Goal: Transaction & Acquisition: Purchase product/service

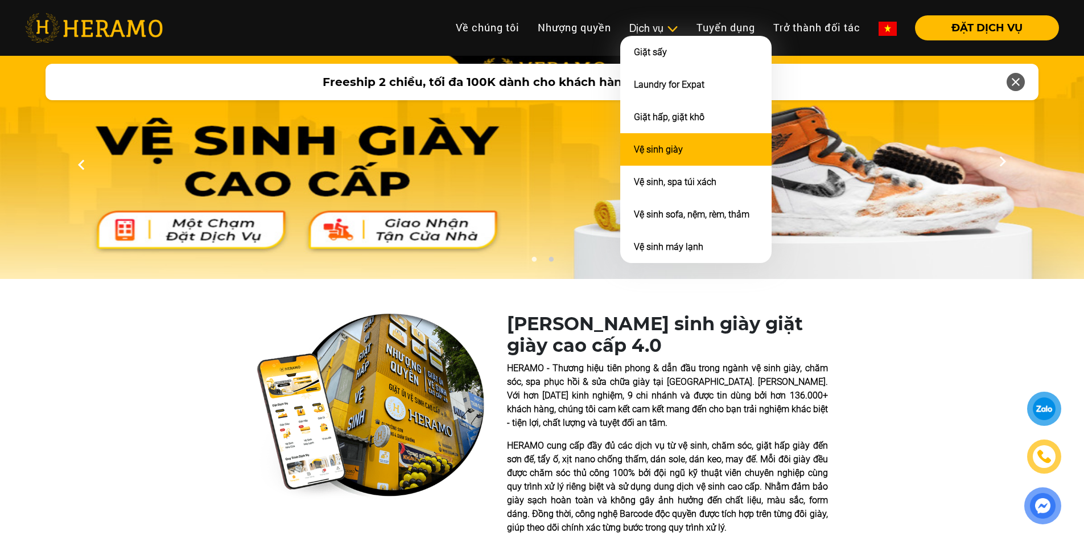
click at [674, 140] on li "Vệ sinh giày" at bounding box center [695, 149] width 151 height 32
click at [662, 148] on link "Vệ sinh giày" at bounding box center [658, 149] width 49 height 11
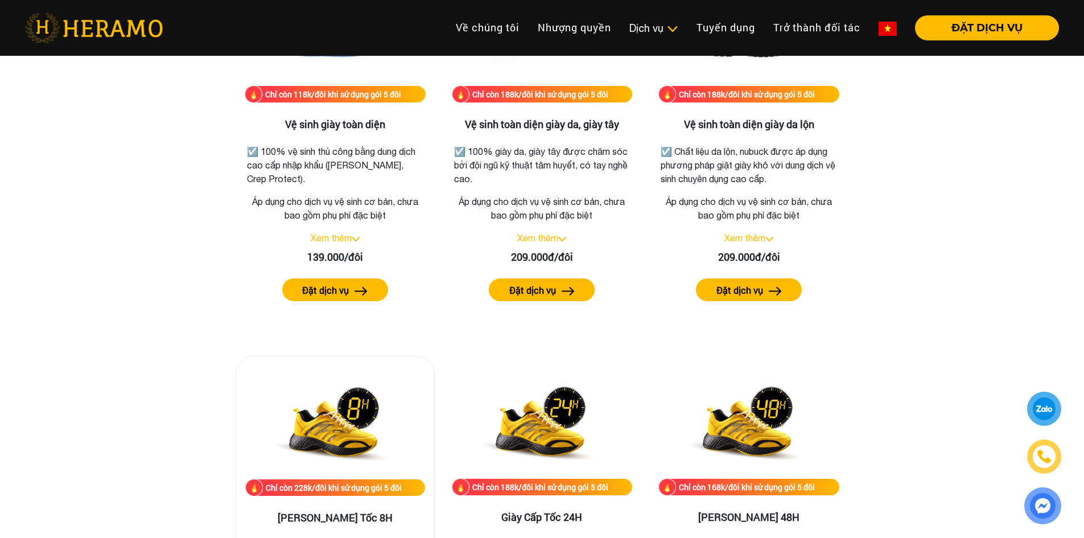
scroll to position [1536, 0]
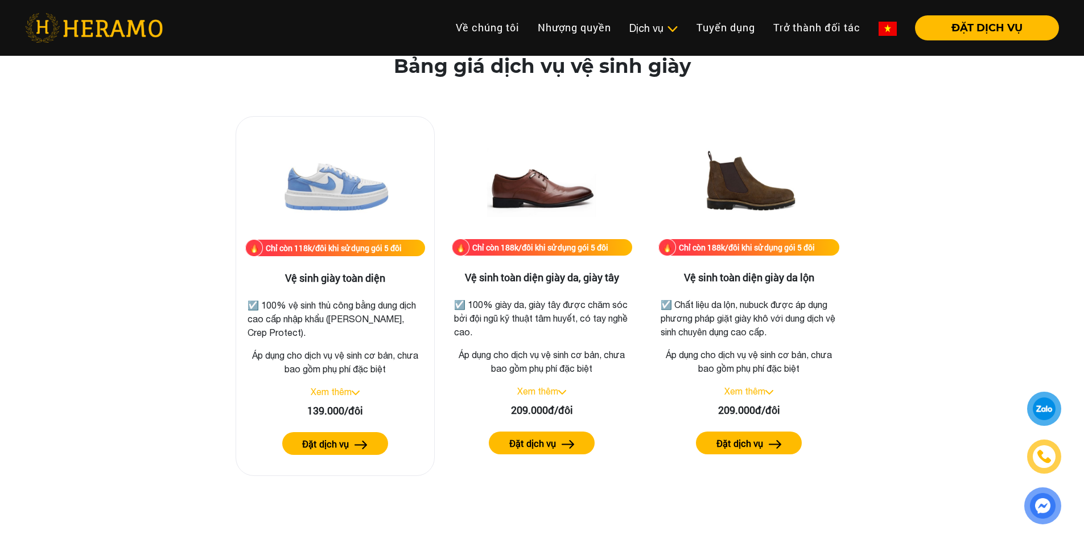
click at [339, 395] on link "Xem thêm" at bounding box center [331, 391] width 41 height 10
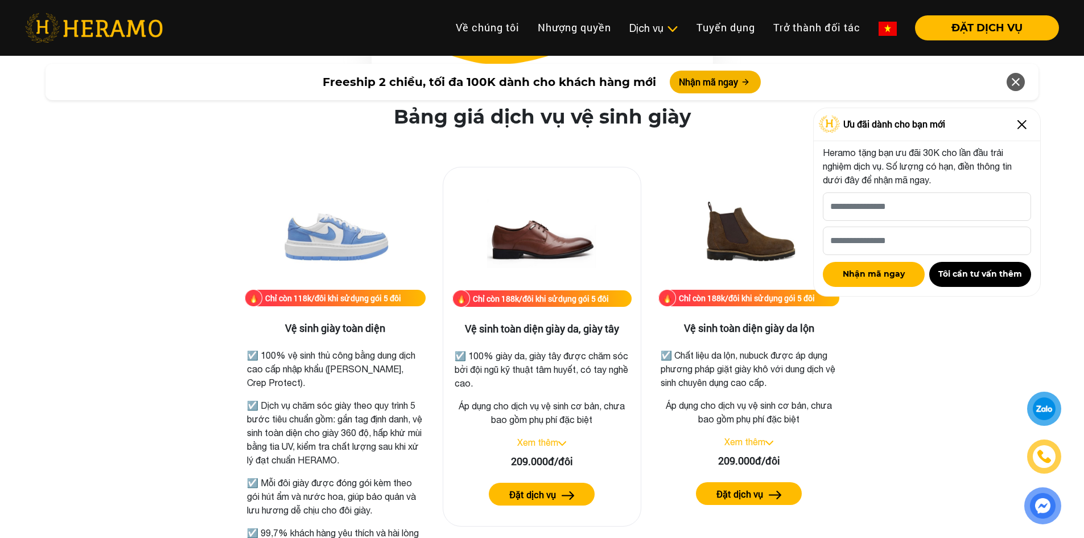
scroll to position [1650, 0]
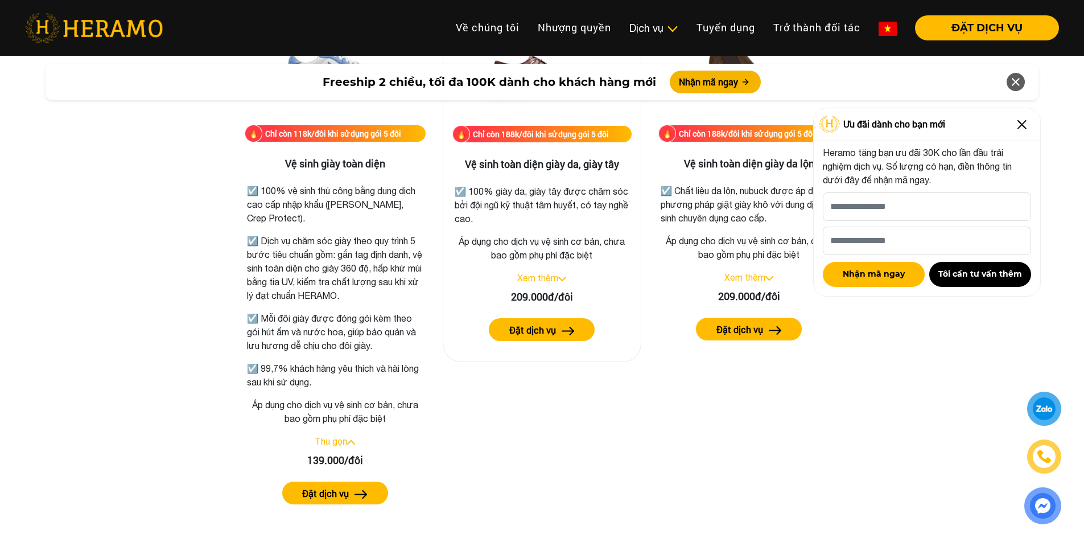
click at [542, 282] on link "Xem thêm" at bounding box center [537, 277] width 41 height 10
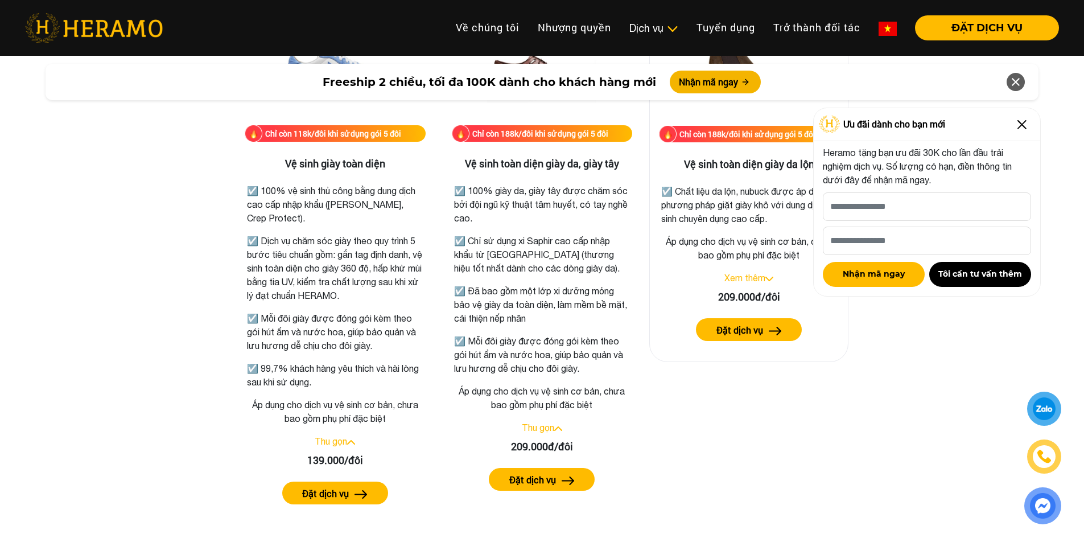
click at [742, 277] on link "Xem thêm" at bounding box center [744, 277] width 41 height 10
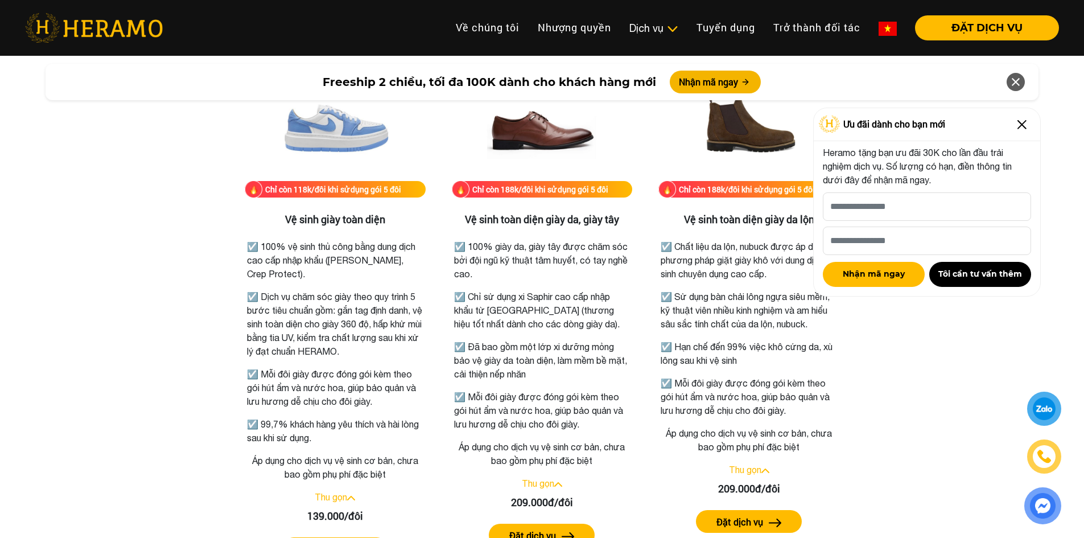
scroll to position [1593, 0]
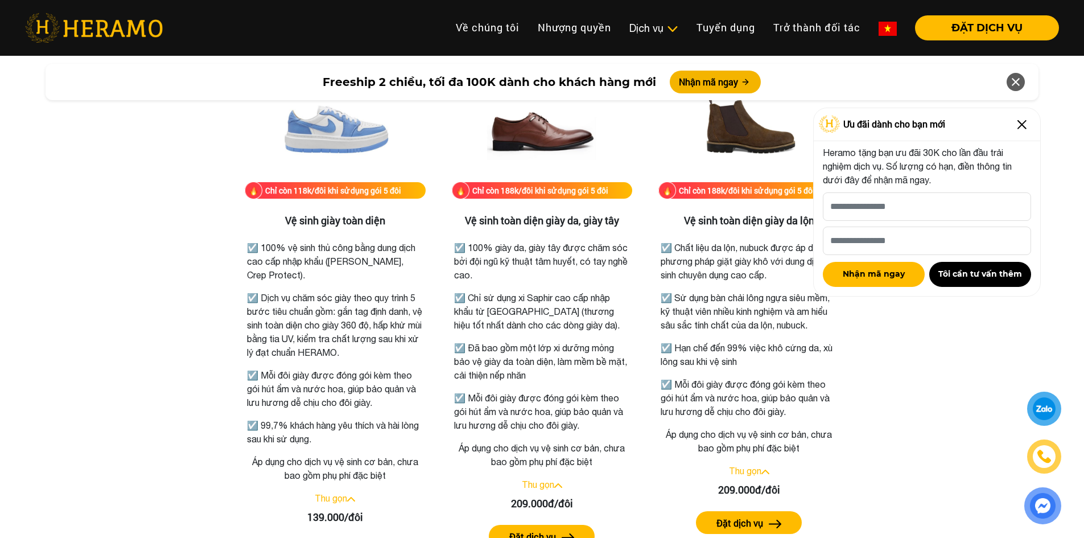
click at [1016, 121] on img at bounding box center [1022, 124] width 18 height 18
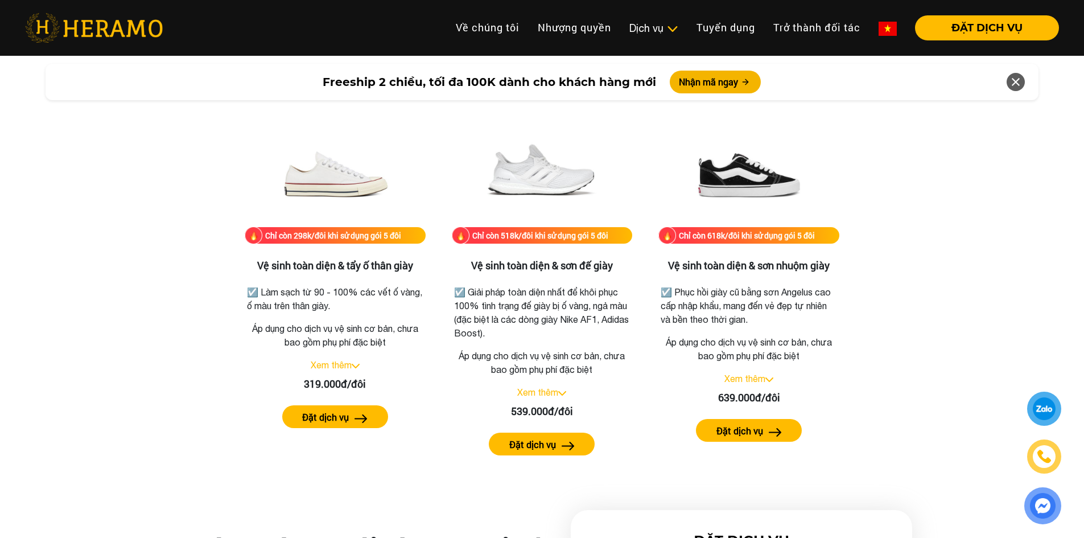
scroll to position [2503, 0]
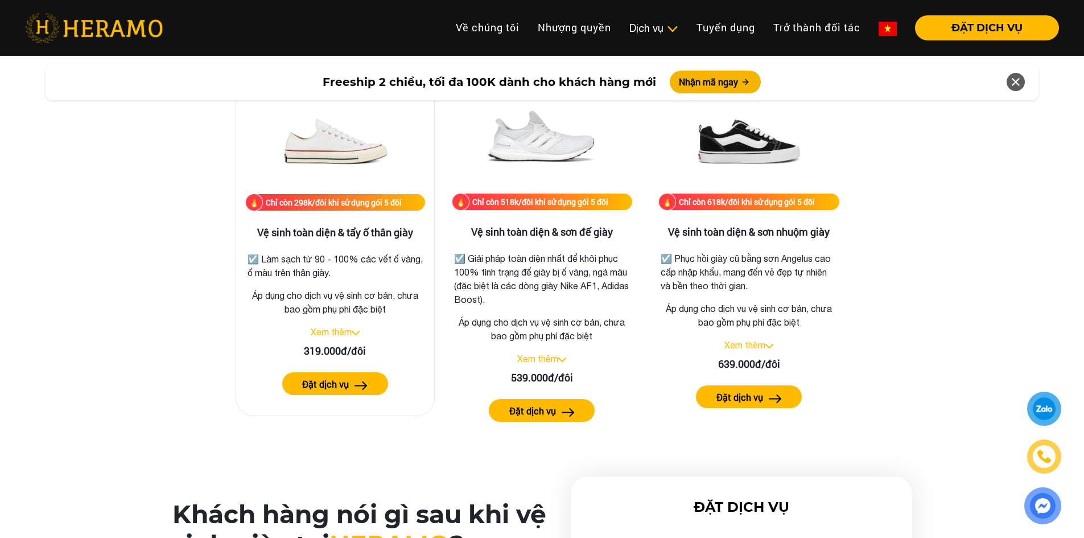
click at [335, 331] on link "Xem thêm" at bounding box center [331, 332] width 41 height 10
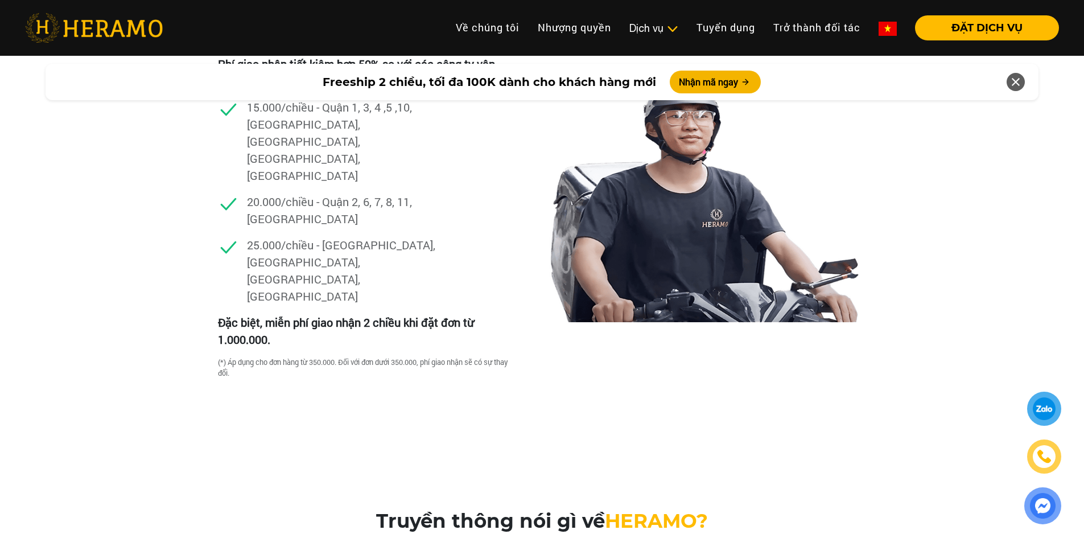
scroll to position [3413, 0]
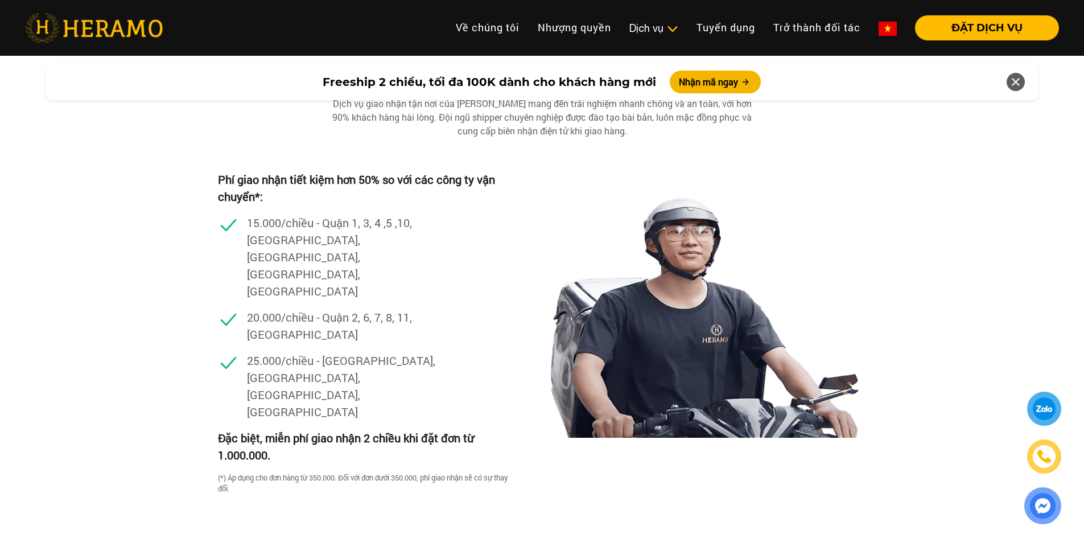
click at [173, 212] on div "Dịch vụ giao nhận Dịch vụ giao nhận tận nơi của [PERSON_NAME] mang đến trải ngh…" at bounding box center [542, 304] width 1084 height 470
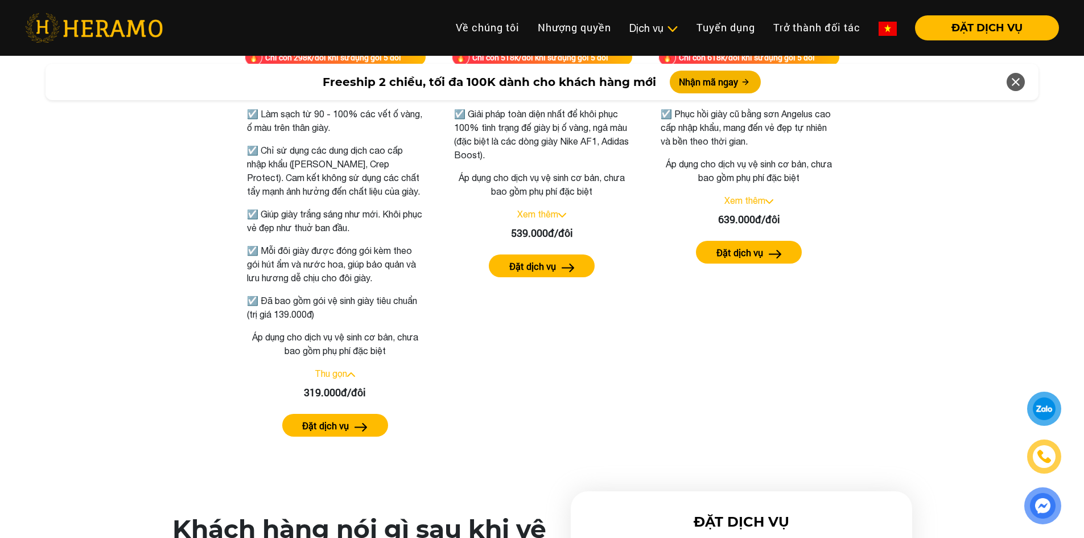
scroll to position [2503, 0]
